Goal: Task Accomplishment & Management: Complete application form

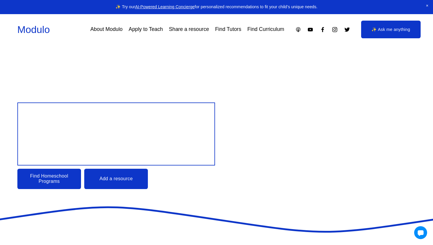
click at [150, 65] on div "Design your child’s Education Find Homeschool Programs Add a resource" at bounding box center [216, 125] width 433 height 161
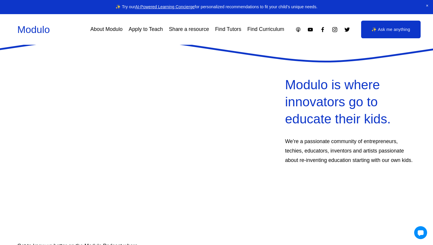
scroll to position [173, 0]
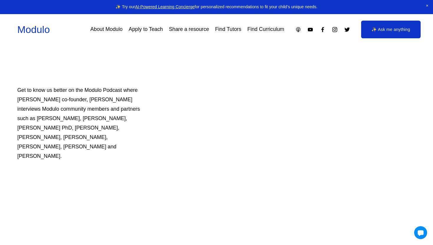
scroll to position [325, 0]
click at [174, 115] on div "Modulo is where innovators go to educate their kids. We’re a passionate communi…" at bounding box center [216, 100] width 433 height 358
click at [154, 115] on div "Modulo is where innovators go to educate their kids. We’re a passionate communi…" at bounding box center [216, 100] width 433 height 358
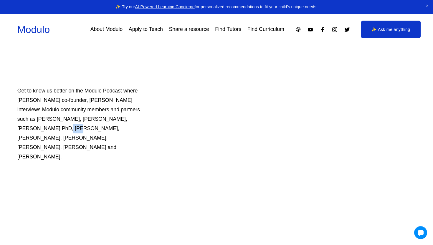
click at [154, 115] on div "Modulo is where innovators go to educate their kids. We’re a passionate communi…" at bounding box center [216, 100] width 433 height 358
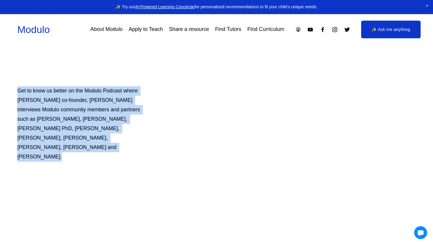
click at [137, 106] on p "Get to know us better on the Modulo Podcast where Modulo co-founder, Manisha Sn…" at bounding box center [82, 123] width 130 height 75
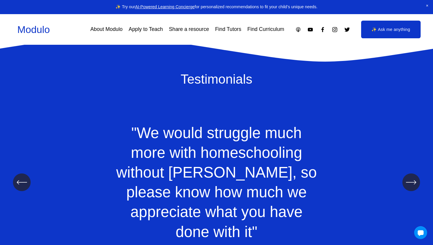
scroll to position [582, 0]
click at [411, 177] on icon "\a \a \a Next\a \a" at bounding box center [411, 182] width 11 height 11
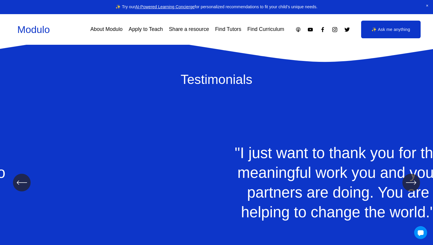
click at [411, 177] on icon "\a \a \a Next\a \a" at bounding box center [411, 182] width 11 height 11
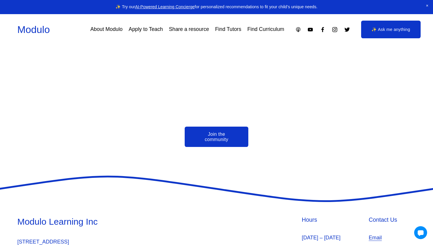
scroll to position [1358, 0]
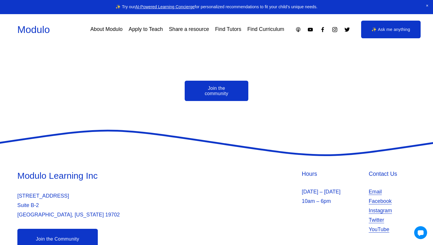
click at [143, 28] on link "Apply to Teach" at bounding box center [146, 29] width 34 height 11
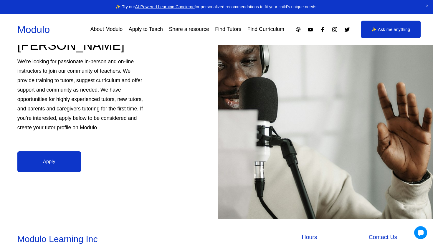
scroll to position [164, 0]
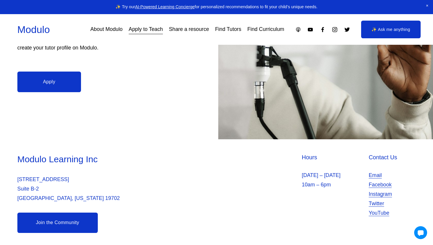
click at [255, 31] on link "Find Curriculum" at bounding box center [265, 29] width 37 height 11
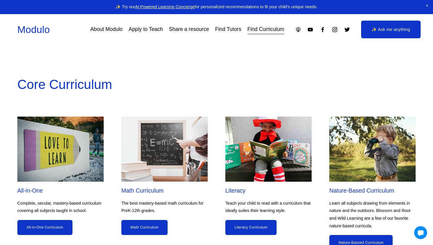
scroll to position [490, 0]
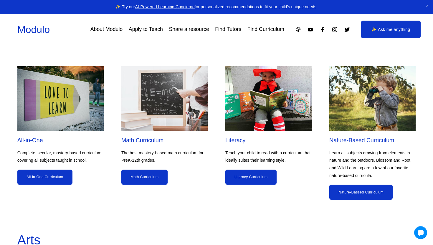
click at [152, 171] on link "Math Curriculum" at bounding box center [144, 177] width 47 height 15
click at [131, 184] on link "Math Curriculum" at bounding box center [144, 177] width 47 height 15
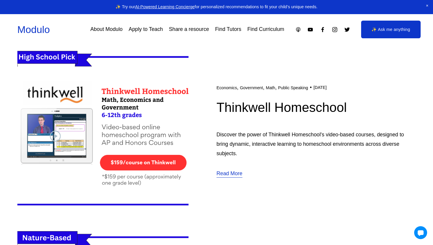
scroll to position [699, 0]
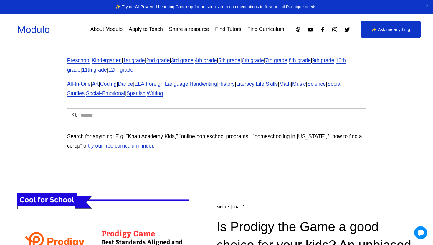
scroll to position [28, 0]
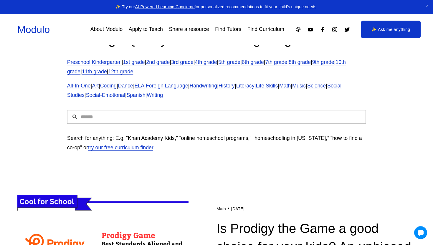
click at [133, 72] on link "12th grade" at bounding box center [120, 72] width 25 height 6
click at [101, 70] on link "11th grade" at bounding box center [94, 72] width 25 height 6
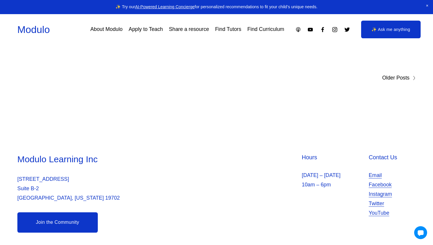
scroll to position [3729, 0]
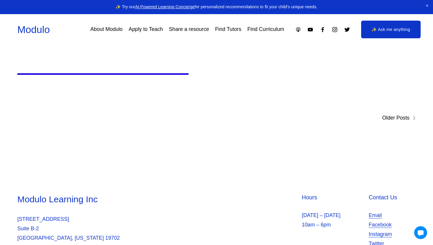
click at [154, 34] on link "Apply to Teach" at bounding box center [146, 29] width 34 height 11
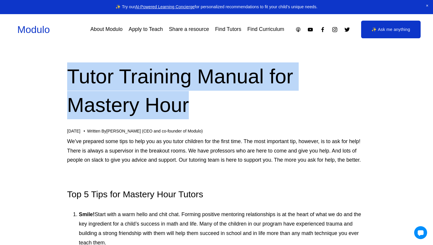
drag, startPoint x: 151, startPoint y: 58, endPoint x: 199, endPoint y: 119, distance: 77.1
click at [199, 119] on div "Tutor Training Manual for Mastery Hour Oct 7 Written By Manisha Snoyer (CEO and…" at bounding box center [216, 97] width 299 height 71
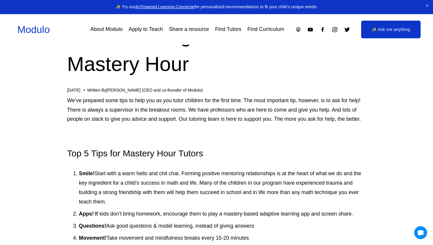
scroll to position [44, 0]
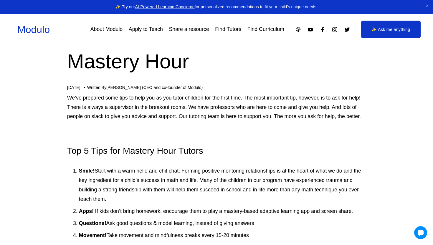
click at [183, 101] on p "We’ve prepared some tips to help you as you tutor children for the first time. …" at bounding box center [216, 107] width 299 height 28
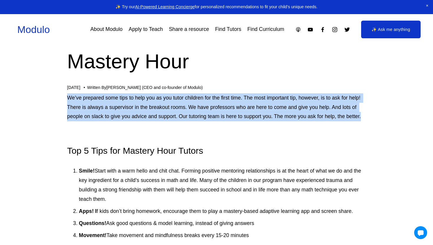
click at [158, 97] on p "We’ve prepared some tips to help you as you tutor children for the first time. …" at bounding box center [216, 107] width 299 height 28
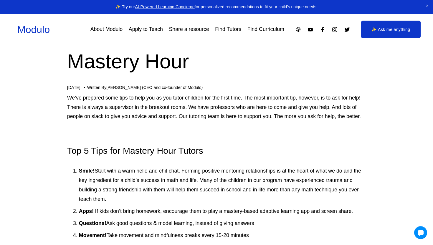
click at [158, 97] on p "We’ve prepared some tips to help you as you tutor children for the first time. …" at bounding box center [216, 107] width 299 height 28
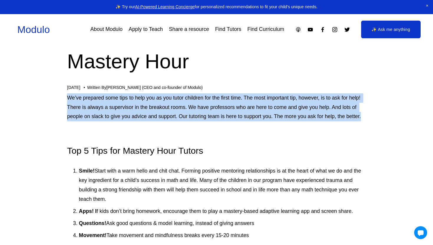
click at [145, 97] on p "We’ve prepared some tips to help you as you tutor children for the first time. …" at bounding box center [216, 107] width 299 height 28
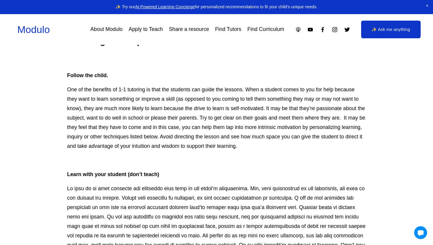
scroll to position [1141, 0]
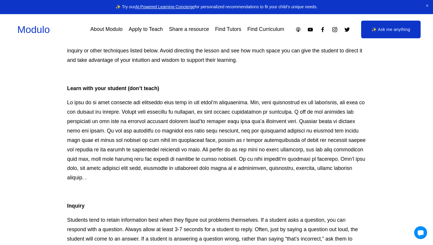
click at [145, 91] on strong "Learn with your student (don’t teach)" at bounding box center [113, 88] width 92 height 6
click at [159, 93] on p "Learn with your student (don’t teach)" at bounding box center [216, 88] width 299 height 9
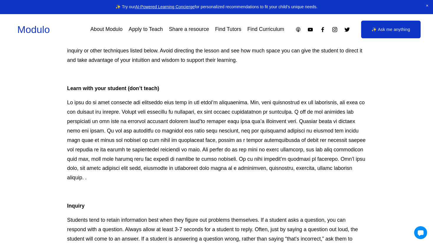
click at [159, 93] on p "Learn with your student (don’t teach)" at bounding box center [216, 88] width 299 height 9
click at [162, 93] on p "Learn with your student (don’t teach)" at bounding box center [216, 88] width 299 height 9
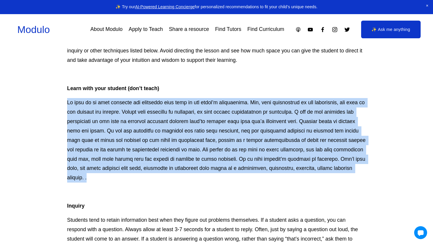
click at [170, 121] on p at bounding box center [216, 140] width 299 height 85
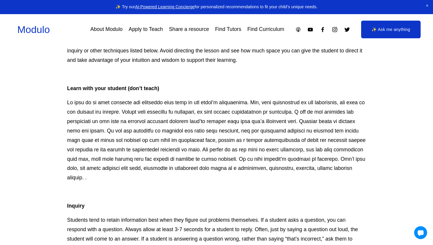
click at [170, 121] on p at bounding box center [216, 140] width 299 height 85
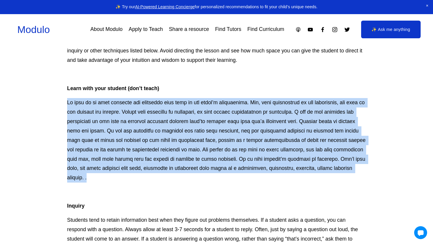
click at [171, 131] on p at bounding box center [216, 140] width 299 height 85
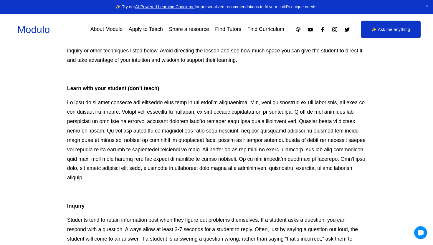
click at [171, 131] on p at bounding box center [216, 140] width 299 height 85
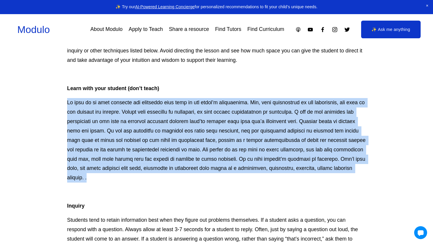
click at [170, 114] on p at bounding box center [216, 140] width 299 height 85
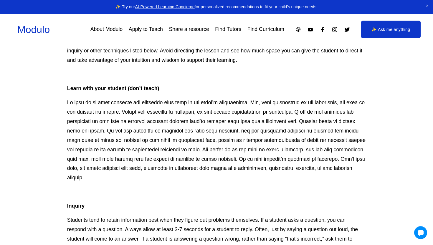
click at [170, 114] on p at bounding box center [216, 140] width 299 height 85
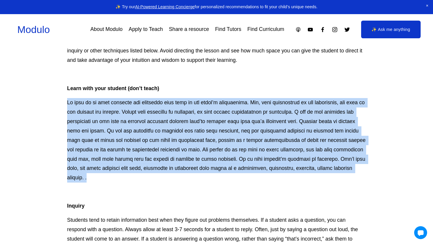
click at [171, 131] on p at bounding box center [216, 140] width 299 height 85
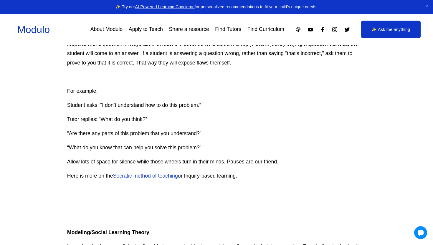
scroll to position [1360, 0]
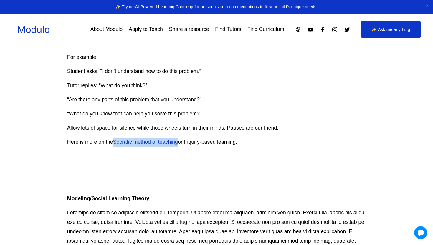
click at [241, 103] on p "“Are there any parts of this problem that you understand?”" at bounding box center [216, 99] width 299 height 9
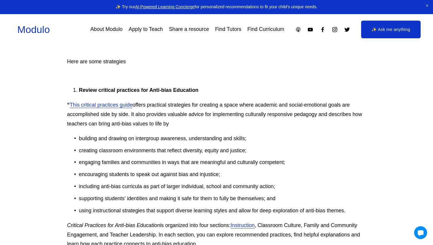
scroll to position [3277, 0]
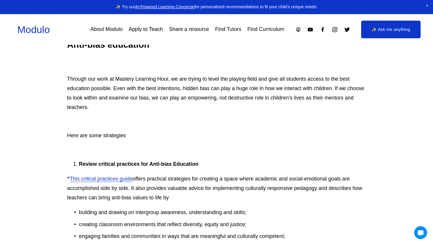
click at [241, 103] on p "Through our work at Mastery Learning Hour, we are trying to level the playing f…" at bounding box center [216, 94] width 299 height 38
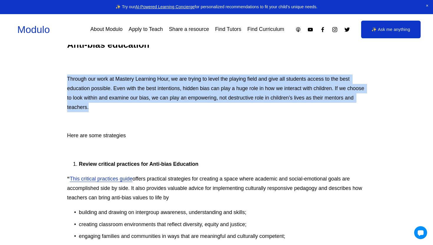
click at [209, 103] on p "Through our work at Mastery Learning Hour, we are trying to level the playing f…" at bounding box center [216, 94] width 299 height 38
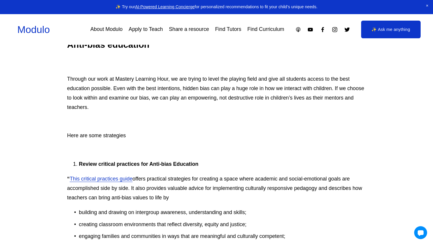
click at [209, 103] on p "Through our work at Mastery Learning Hour, we are trying to level the playing f…" at bounding box center [216, 94] width 299 height 38
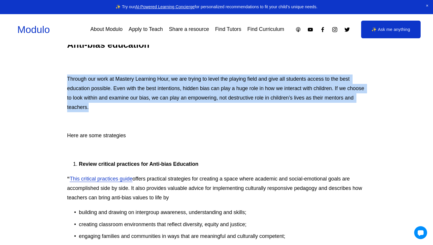
click at [177, 98] on p "Through our work at Mastery Learning Hour, we are trying to level the playing f…" at bounding box center [216, 94] width 299 height 38
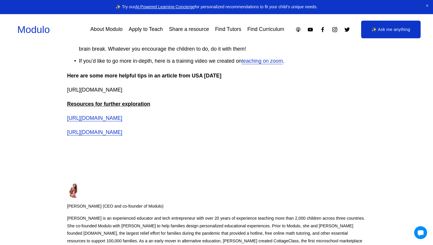
scroll to position [4135, 0]
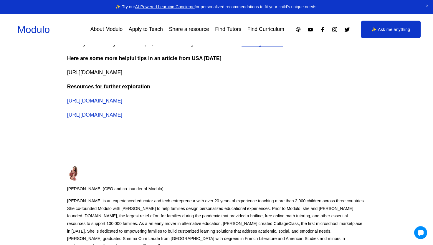
click at [154, 221] on p "Manisha Snoyer is an experienced educator and tech entrepreneur with over 20 ye…" at bounding box center [216, 223] width 299 height 53
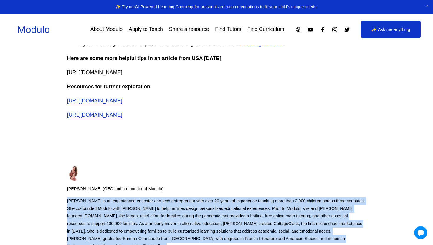
click at [154, 221] on p "Manisha Snoyer is an experienced educator and tech entrepreneur with over 20 ye…" at bounding box center [216, 223] width 299 height 53
click at [164, 180] on div "Manisha Snoyer (CEO and co-founder of Modulo) Manisha Snoyer is an experienced …" at bounding box center [216, 212] width 299 height 102
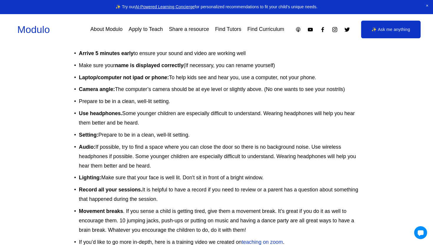
scroll to position [3943, 0]
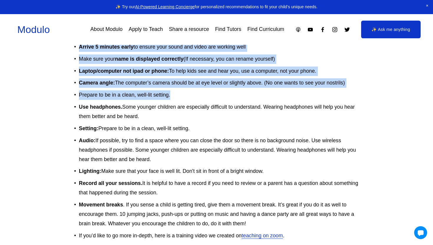
drag, startPoint x: 68, startPoint y: 60, endPoint x: 190, endPoint y: 106, distance: 130.3
click at [190, 106] on ul "Arrive 5 minutes early to ensure your sound and video are working well Make sur…" at bounding box center [216, 141] width 299 height 198
click at [190, 100] on p "Prepare to be in a clean, well-lit setting." at bounding box center [222, 94] width 287 height 9
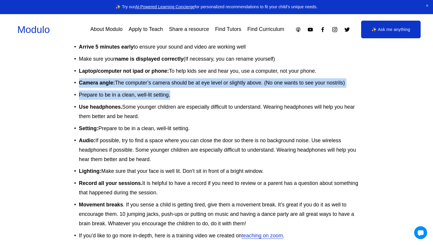
drag, startPoint x: 190, startPoint y: 106, endPoint x: 66, endPoint y: 96, distance: 124.4
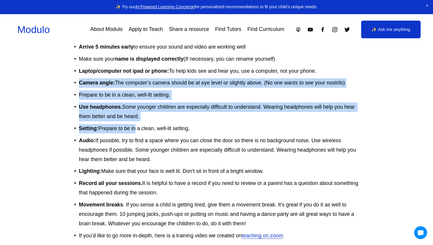
drag, startPoint x: 66, startPoint y: 96, endPoint x: 135, endPoint y: 138, distance: 80.8
click at [135, 133] on p "Setting: Prepare to be in a clean, well-lit setting." at bounding box center [222, 128] width 287 height 9
drag, startPoint x: 152, startPoint y: 126, endPoint x: 63, endPoint y: 118, distance: 89.9
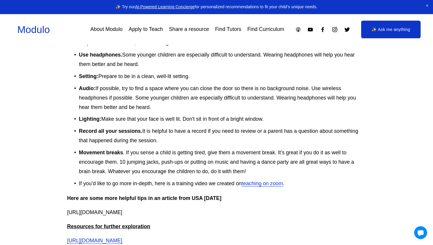
scroll to position [3999, 0]
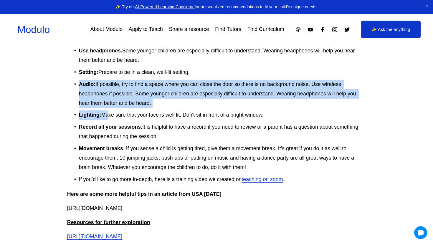
drag, startPoint x: 62, startPoint y: 90, endPoint x: 107, endPoint y: 124, distance: 56.2
click at [107, 120] on p "Lighting: Make sure that your face is well lit. Don't sit in front of a bright …" at bounding box center [222, 114] width 287 height 9
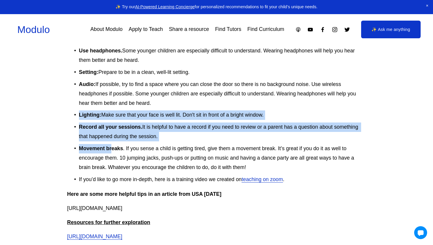
drag, startPoint x: 67, startPoint y: 124, endPoint x: 110, endPoint y: 156, distance: 54.7
click at [110, 151] on strong "Movement breaks" at bounding box center [101, 148] width 44 height 6
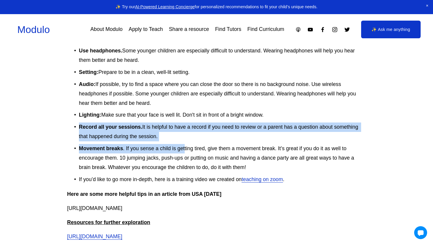
drag, startPoint x: 72, startPoint y: 130, endPoint x: 185, endPoint y: 155, distance: 115.2
click at [185, 156] on ul "Arrive 5 minutes early to ensure your sound and video are working well Make sur…" at bounding box center [216, 85] width 299 height 198
click at [185, 155] on p "Movement breaks . If you sense a child is getting tired, give them a movement b…" at bounding box center [222, 158] width 287 height 28
drag, startPoint x: 185, startPoint y: 148, endPoint x: 61, endPoint y: 140, distance: 123.6
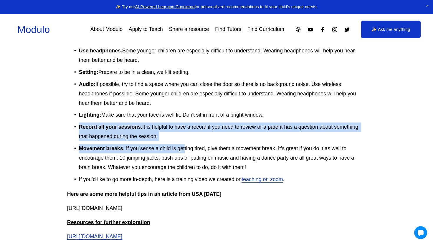
drag, startPoint x: 61, startPoint y: 140, endPoint x: 180, endPoint y: 150, distance: 119.1
click at [180, 141] on p "Record all your sessions. It is helpful to have a record if you need to review …" at bounding box center [222, 132] width 287 height 19
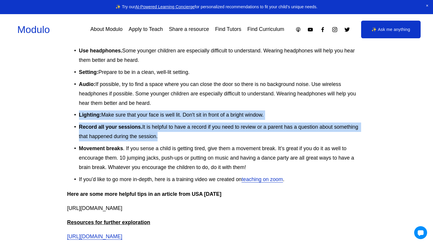
drag, startPoint x: 180, startPoint y: 150, endPoint x: 69, endPoint y: 130, distance: 112.4
click at [69, 130] on ul "Arrive 5 minutes early to ensure your sound and video are working well Make sur…" at bounding box center [216, 85] width 299 height 198
drag, startPoint x: 65, startPoint y: 137, endPoint x: 179, endPoint y: 149, distance: 114.6
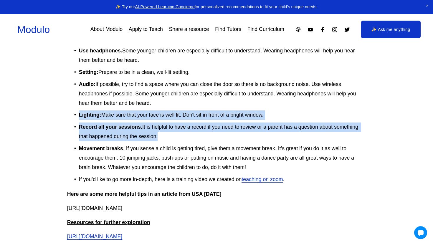
click at [179, 141] on p "Record all your sessions. It is helpful to have a record if you need to review …" at bounding box center [222, 132] width 287 height 19
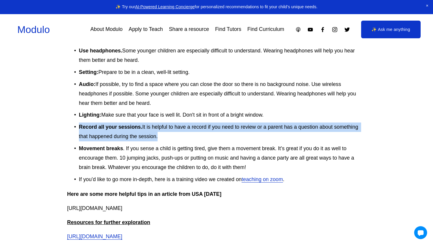
drag, startPoint x: 179, startPoint y: 149, endPoint x: 63, endPoint y: 138, distance: 116.9
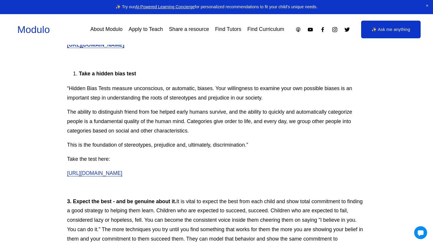
scroll to position [3594, 0]
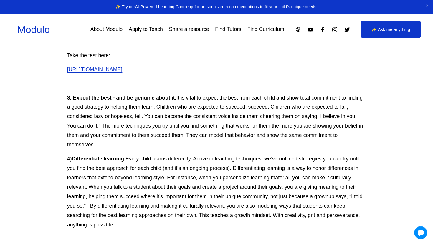
scroll to position [3697, 0]
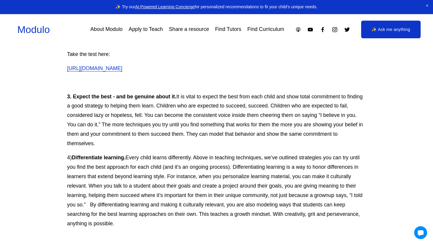
click at [155, 118] on p "3. Expect the best - and be genuine about it. It is vital to expect the best fr…" at bounding box center [216, 120] width 299 height 57
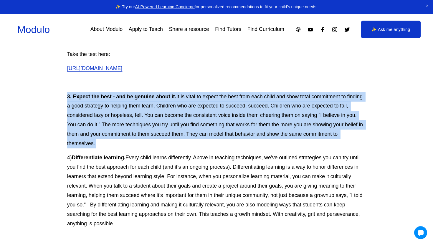
click at [125, 126] on p "3. Expect the best - and be genuine about it. It is vital to expect the best fr…" at bounding box center [216, 120] width 299 height 57
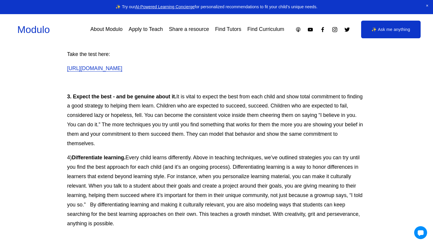
click at [125, 126] on p "3. Expect the best - and be genuine about it. It is vital to expect the best fr…" at bounding box center [216, 120] width 299 height 57
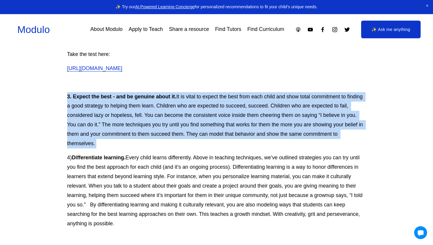
click at [123, 113] on p "3. Expect the best - and be genuine about it. It is vital to expect the best fr…" at bounding box center [216, 120] width 299 height 57
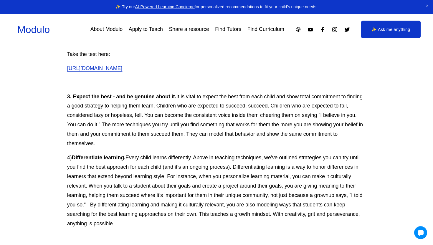
click at [123, 113] on p "3. Expect the best - and be genuine about it. It is vital to expect the best fr…" at bounding box center [216, 120] width 299 height 57
click at [120, 126] on p "3. Expect the best - and be genuine about it. It is vital to expect the best fr…" at bounding box center [216, 120] width 299 height 57
click at [126, 113] on p "3. Expect the best - and be genuine about it. It is vital to expect the best fr…" at bounding box center [216, 120] width 299 height 57
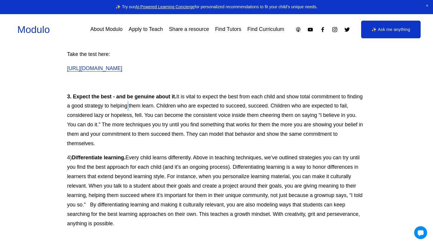
click at [126, 113] on p "3. Expect the best - and be genuine about it. It is vital to expect the best fr…" at bounding box center [216, 120] width 299 height 57
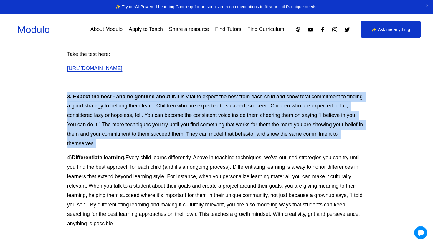
click at [123, 130] on p "3. Expect the best - and be genuine about it. It is vital to expect the best fr…" at bounding box center [216, 120] width 299 height 57
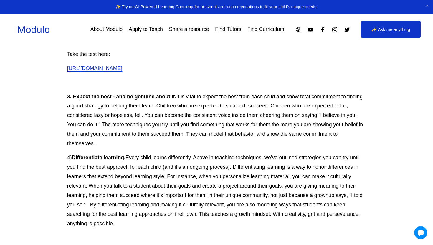
click at [123, 130] on p "3. Expect the best - and be genuine about it. It is vital to expect the best fr…" at bounding box center [216, 120] width 299 height 57
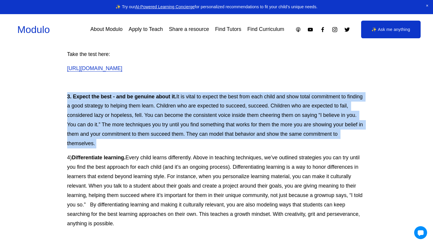
click at [123, 140] on p "3. Expect the best - and be genuine about it. It is vital to expect the best fr…" at bounding box center [216, 120] width 299 height 57
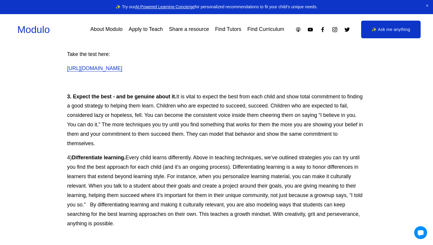
click at [123, 140] on p "3. Expect the best - and be genuine about it. It is vital to expect the best fr…" at bounding box center [216, 120] width 299 height 57
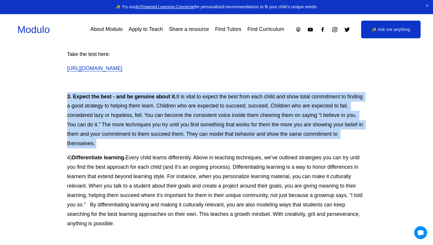
click at [127, 131] on p "3. Expect the best - and be genuine about it. It is vital to expect the best fr…" at bounding box center [216, 120] width 299 height 57
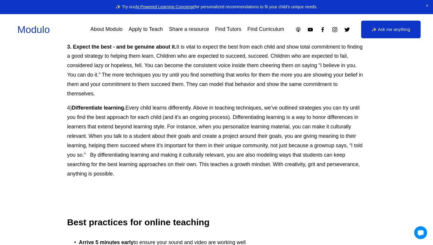
scroll to position [3752, 0]
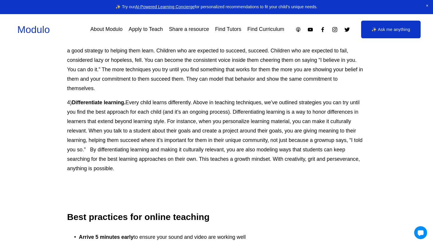
drag, startPoint x: 134, startPoint y: 106, endPoint x: 133, endPoint y: 184, distance: 77.8
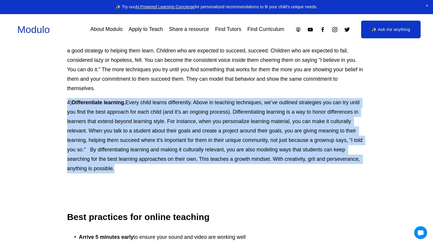
drag, startPoint x: 133, startPoint y: 184, endPoint x: 150, endPoint y: 103, distance: 82.8
click at [150, 94] on p "3. Expect the best - and be genuine about it. It is vital to expect the best fr…" at bounding box center [216, 65] width 299 height 57
drag, startPoint x: 150, startPoint y: 103, endPoint x: 146, endPoint y: 176, distance: 73.1
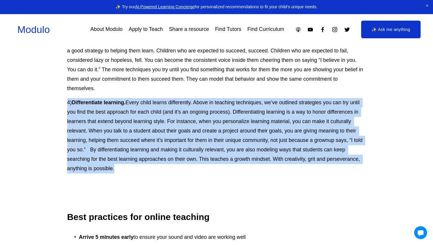
click at [146, 173] on p "4) Differentiate learning. Every child learns differently. Above in teaching te…" at bounding box center [216, 135] width 299 height 75
drag, startPoint x: 146, startPoint y: 176, endPoint x: 150, endPoint y: 101, distance: 75.2
click at [150, 94] on p "3. Expect the best - and be genuine about it. It is vital to expect the best fr…" at bounding box center [216, 65] width 299 height 57
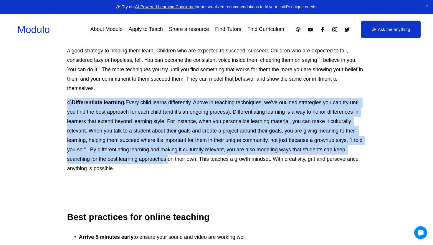
drag, startPoint x: 150, startPoint y: 101, endPoint x: 148, endPoint y: 173, distance: 72.2
click at [148, 173] on p "4) Differentiate learning. Every child learns differently. Above in teaching te…" at bounding box center [216, 135] width 299 height 75
drag, startPoint x: 148, startPoint y: 173, endPoint x: 156, endPoint y: 103, distance: 70.3
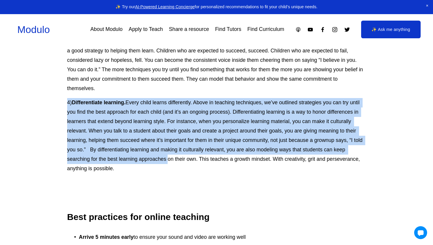
click at [156, 94] on p "3. Expect the best - and be genuine about it. It is vital to expect the best fr…" at bounding box center [216, 65] width 299 height 57
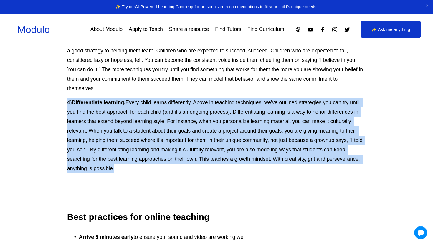
drag, startPoint x: 156, startPoint y: 103, endPoint x: 147, endPoint y: 175, distance: 72.5
click at [147, 173] on p "4) Differentiate learning. Every child learns differently. Above in teaching te…" at bounding box center [216, 135] width 299 height 75
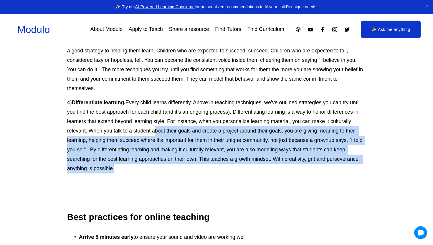
drag, startPoint x: 147, startPoint y: 175, endPoint x: 155, endPoint y: 145, distance: 30.9
click at [155, 145] on p "4) Differentiate learning. Every child learns differently. Above in teaching te…" at bounding box center [216, 135] width 299 height 75
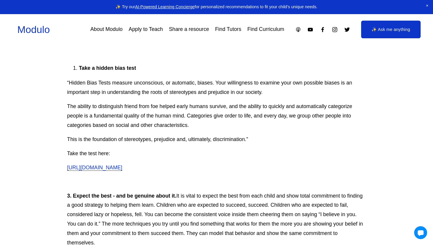
scroll to position [3598, 0]
click at [150, 159] on p "Take the test here:" at bounding box center [216, 153] width 299 height 9
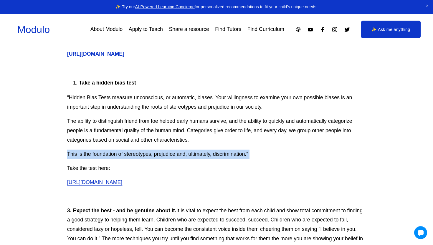
click at [152, 143] on p "The ability to distinguish friend from foe helped early humans survive, and the…" at bounding box center [216, 131] width 299 height 28
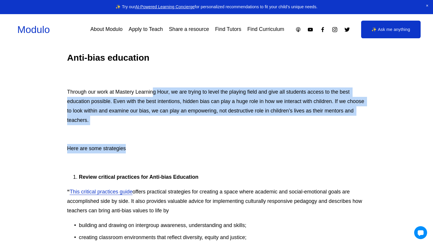
drag, startPoint x: 153, startPoint y: 157, endPoint x: 153, endPoint y: 102, distance: 55.4
click at [153, 102] on p "Through our work at Mastery Learning Hour, we are trying to level the playing f…" at bounding box center [216, 106] width 299 height 38
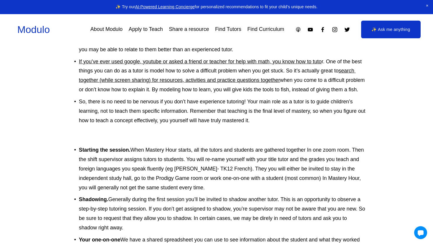
scroll to position [0, 0]
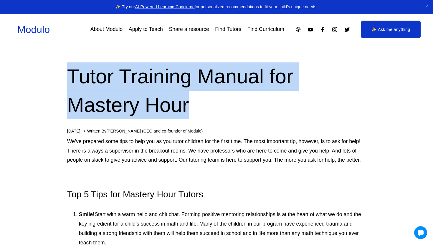
drag, startPoint x: 247, startPoint y: 110, endPoint x: 222, endPoint y: 61, distance: 55.5
drag, startPoint x: 222, startPoint y: 60, endPoint x: 222, endPoint y: 107, distance: 47.1
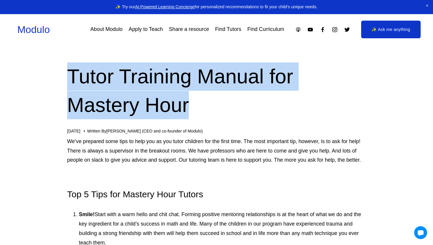
click at [222, 107] on h1 "Tutor Training Manual for Mastery Hour" at bounding box center [216, 90] width 299 height 57
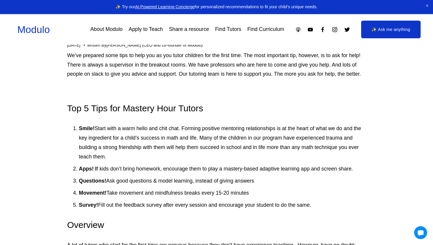
scroll to position [125, 0]
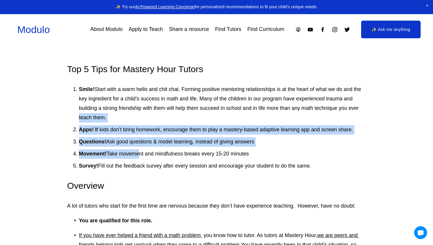
drag, startPoint x: 68, startPoint y: 114, endPoint x: 151, endPoint y: 159, distance: 94.4
click at [147, 157] on ol "Smile! Start with a warm hello and chit chat. Forming positive mentoring relati…" at bounding box center [216, 128] width 299 height 86
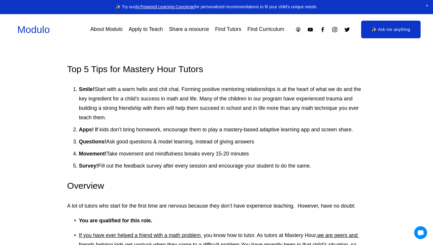
click at [151, 159] on ol "Smile! Start with a warm hello and chit chat. Forming positive mentoring relati…" at bounding box center [216, 128] width 299 height 86
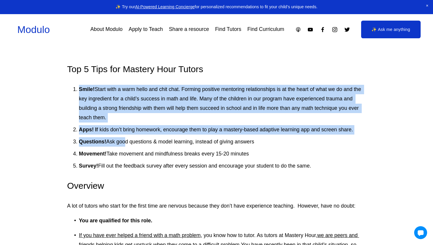
drag, startPoint x: 72, startPoint y: 92, endPoint x: 176, endPoint y: 175, distance: 133.7
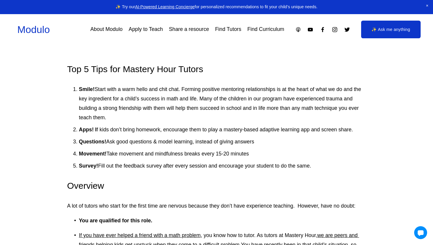
scroll to position [128, 0]
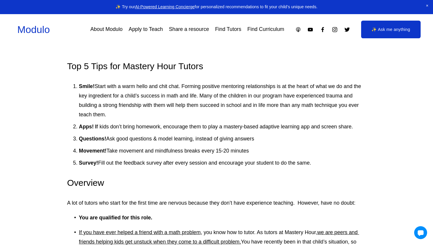
click at [173, 87] on p "Smile! Start with a warm hello and chit chat. Forming positive mentoring relati…" at bounding box center [222, 101] width 287 height 38
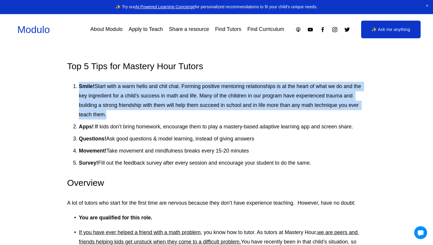
click at [167, 103] on p "Smile! Start with a warm hello and chit chat. Forming positive mentoring relati…" at bounding box center [222, 101] width 287 height 38
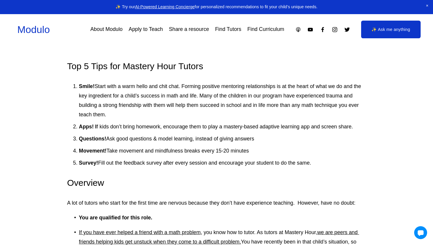
click at [167, 103] on p "Smile! Start with a warm hello and chit chat. Forming positive mentoring relati…" at bounding box center [222, 101] width 287 height 38
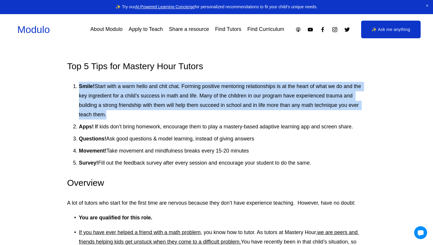
click at [162, 122] on ol "Smile! Start with a warm hello and chit chat. Forming positive mentoring relati…" at bounding box center [216, 125] width 299 height 86
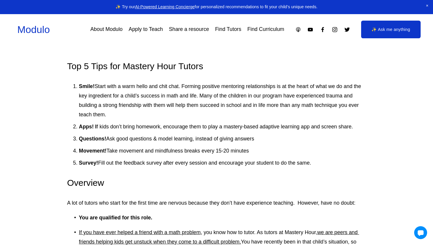
click at [162, 122] on ol "Smile! Start with a warm hello and chit chat. Forming positive mentoring relati…" at bounding box center [216, 125] width 299 height 86
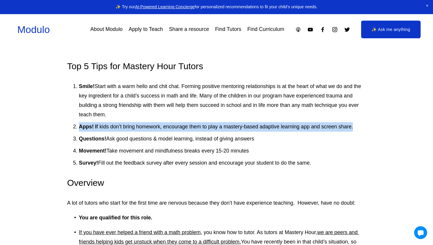
click at [163, 108] on p "Smile! Start with a warm hello and chit chat. Forming positive mentoring relati…" at bounding box center [222, 101] width 287 height 38
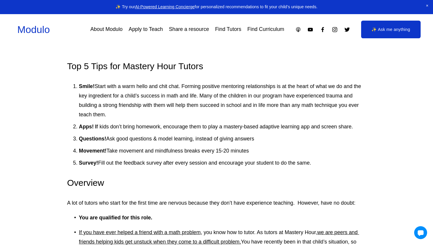
click at [163, 108] on p "Smile! Start with a warm hello and chit chat. Forming positive mentoring relati…" at bounding box center [222, 101] width 287 height 38
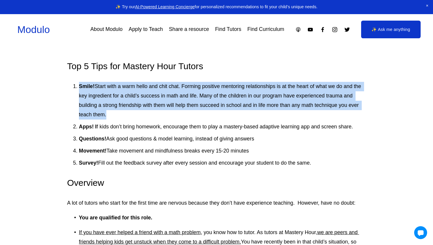
click at [162, 123] on p "Apps! I f kids don’t bring homework, encourage them to play a mastery-based ada…" at bounding box center [222, 126] width 287 height 9
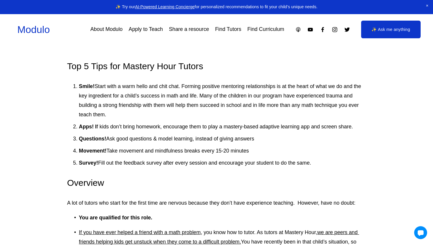
click at [162, 123] on p "Apps! I f kids don’t bring homework, encourage them to play a mastery-based ada…" at bounding box center [222, 126] width 287 height 9
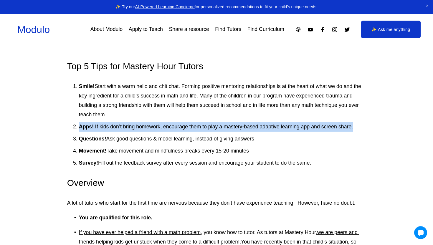
click at [160, 137] on p "Questions! Ask good questions & model learning, instead of giving answers" at bounding box center [222, 138] width 287 height 9
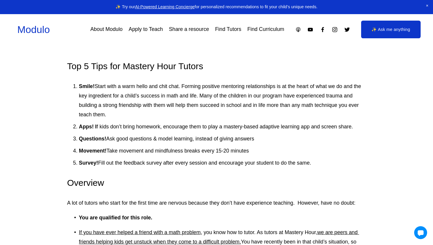
click at [160, 137] on p "Questions! Ask good questions & model learning, instead of giving answers" at bounding box center [222, 138] width 287 height 9
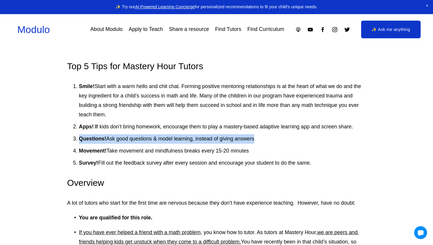
click at [164, 128] on p "Apps! I f kids don’t bring homework, encourage them to play a mastery-based ada…" at bounding box center [222, 126] width 287 height 9
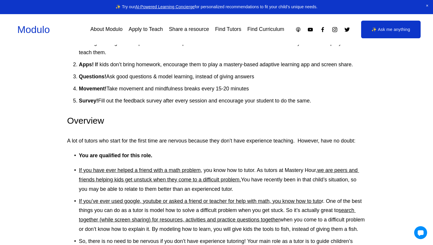
scroll to position [250, 0]
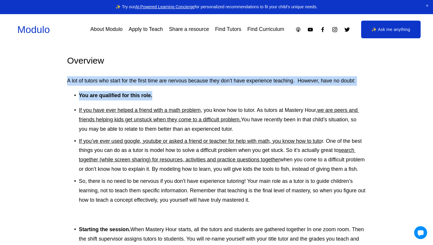
drag, startPoint x: 172, startPoint y: 72, endPoint x: 172, endPoint y: 104, distance: 31.5
drag, startPoint x: 172, startPoint y: 104, endPoint x: 172, endPoint y: 71, distance: 33.3
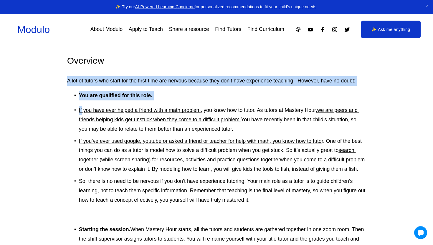
drag, startPoint x: 172, startPoint y: 71, endPoint x: 172, endPoint y: 102, distance: 31.5
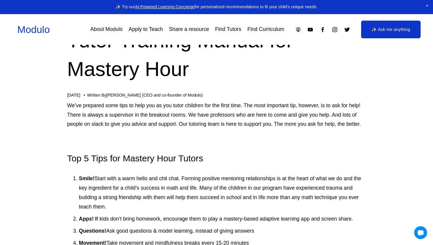
scroll to position [0, 0]
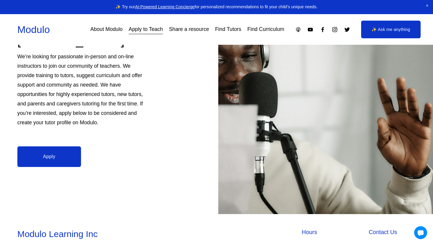
scroll to position [89, 0]
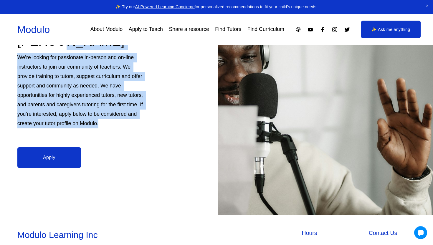
drag, startPoint x: 136, startPoint y: 124, endPoint x: 110, endPoint y: 49, distance: 79.2
click at [110, 49] on div "Teach with Modulo We’re looking for passionate in-person and on-line instructor…" at bounding box center [216, 86] width 433 height 258
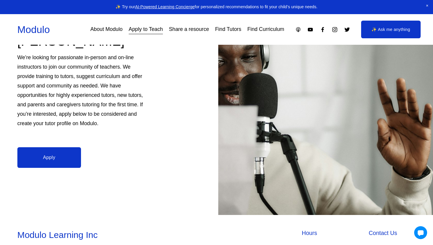
click at [119, 105] on p "We’re looking for passionate in-person and on-line instructors to join our comm…" at bounding box center [82, 90] width 130 height 75
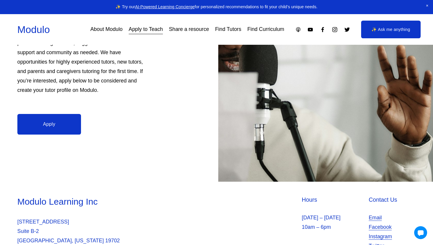
scroll to position [164, 0]
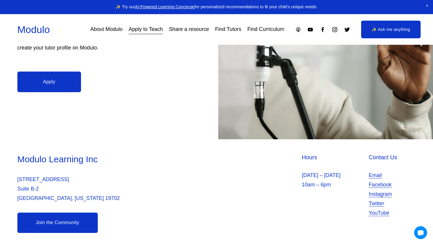
click at [44, 88] on link "Apply" at bounding box center [49, 82] width 64 height 20
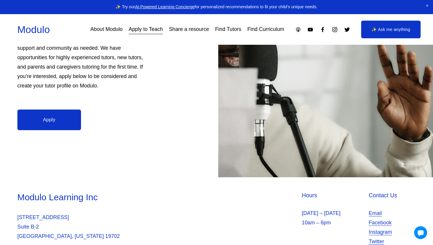
scroll to position [68, 0]
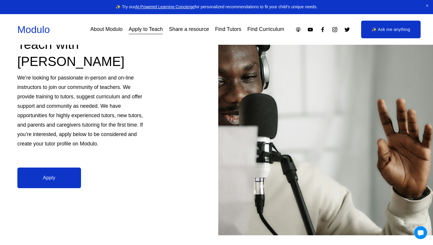
click at [121, 143] on p "We’re looking for passionate in-person and on-line instructors to join our comm…" at bounding box center [82, 110] width 130 height 75
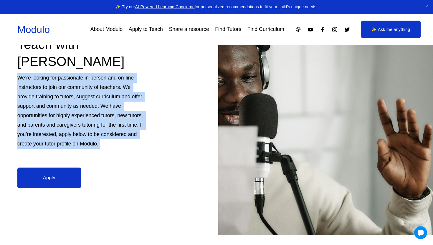
click at [121, 143] on p "We’re looking for passionate in-person and on-line instructors to join our comm…" at bounding box center [82, 110] width 130 height 75
click at [121, 131] on p "We’re looking for passionate in-person and on-line instructors to join our comm…" at bounding box center [82, 110] width 130 height 75
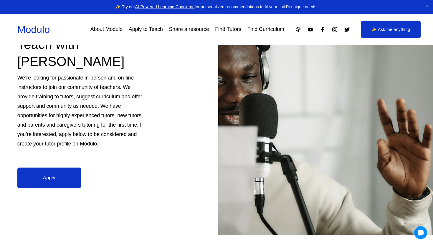
click at [121, 131] on p "We’re looking for passionate in-person and on-line instructors to join our comm…" at bounding box center [82, 110] width 130 height 75
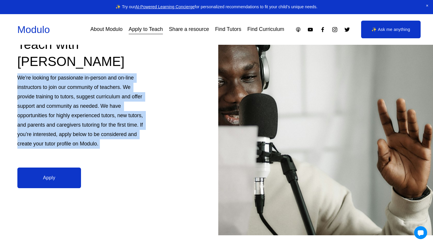
click at [112, 140] on p "We’re looking for passionate in-person and on-line instructors to join our comm…" at bounding box center [82, 110] width 130 height 75
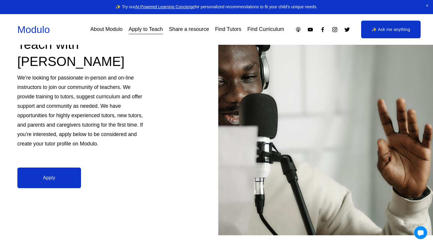
click at [112, 140] on p "We’re looking for passionate in-person and on-line instructors to join our comm…" at bounding box center [82, 110] width 130 height 75
click at [99, 132] on p "We’re looking for passionate in-person and on-line instructors to join our comm…" at bounding box center [82, 110] width 130 height 75
click at [83, 142] on p "We’re looking for passionate in-person and on-line instructors to join our comm…" at bounding box center [82, 110] width 130 height 75
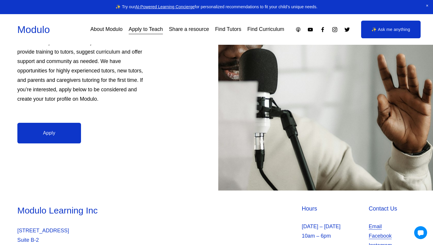
scroll to position [164, 0]
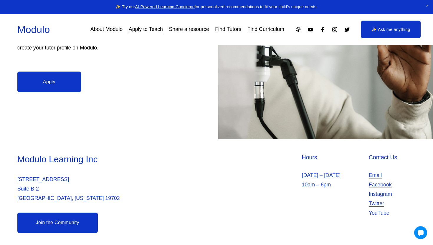
click at [375, 173] on link "Email" at bounding box center [375, 175] width 13 height 9
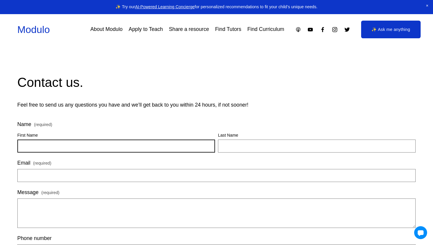
click at [180, 148] on input "First Name" at bounding box center [116, 146] width 198 height 13
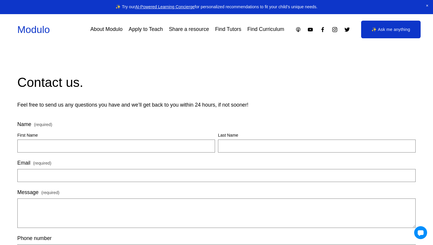
click at [28, 34] on link "Modulo" at bounding box center [33, 29] width 32 height 11
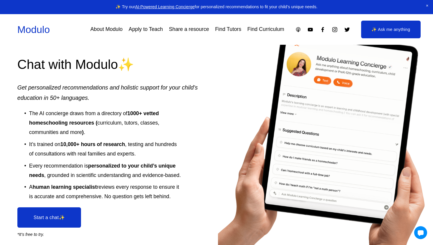
click at [249, 138] on div at bounding box center [325, 154] width 215 height 266
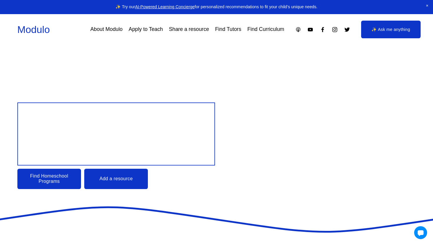
click at [427, 6] on span "Close Announcement" at bounding box center [427, 6] width 12 height 12
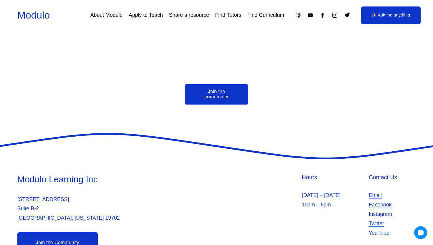
scroll to position [1340, 0]
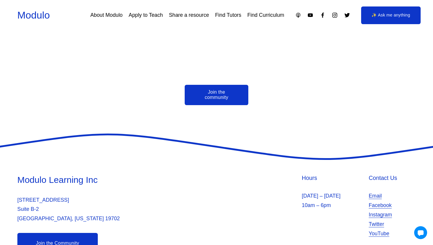
click at [379, 191] on link "Email" at bounding box center [375, 195] width 13 height 9
